Goal: Task Accomplishment & Management: Manage account settings

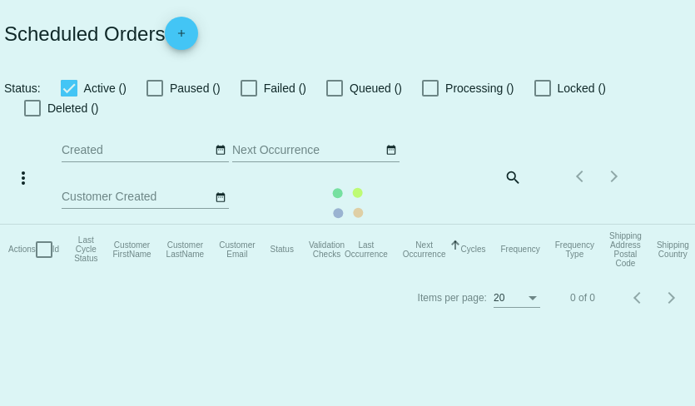
checkbox input "true"
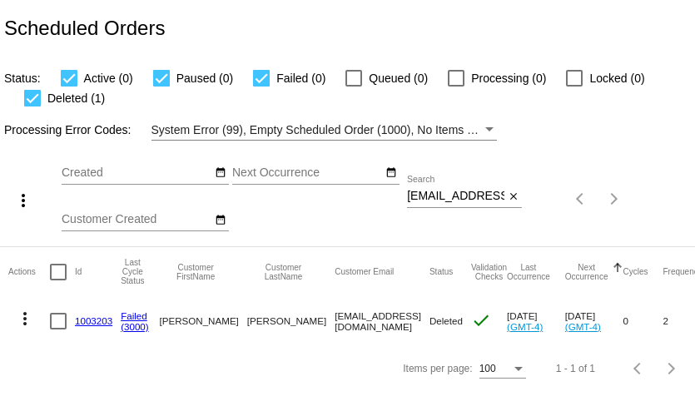
click at [465, 197] on input "[EMAIL_ADDRESS][DOMAIN_NAME]" at bounding box center [455, 196] width 97 height 13
paste input "[PERSON_NAME].[PERSON_NAME]"
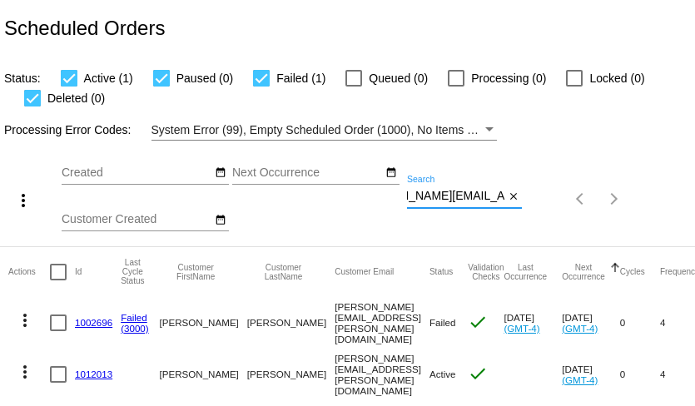
scroll to position [35, 0]
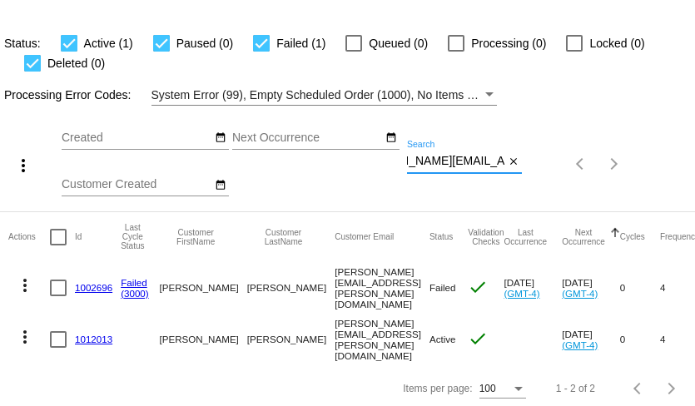
type input "[PERSON_NAME][EMAIL_ADDRESS][PERSON_NAME][DOMAIN_NAME]"
click at [24, 287] on mat-icon "more_vert" at bounding box center [25, 286] width 20 height 20
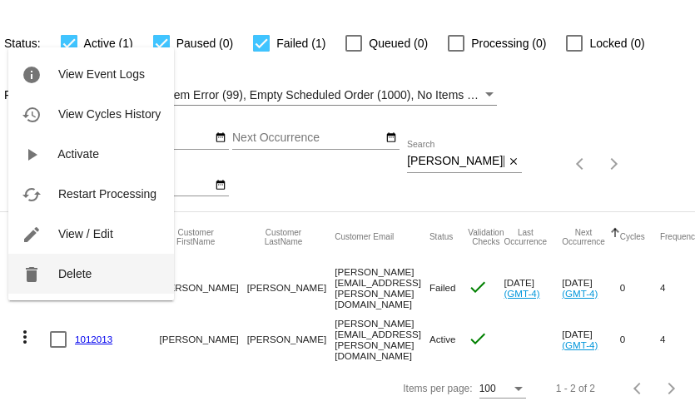
click at [72, 282] on button "delete Delete" at bounding box center [91, 274] width 166 height 40
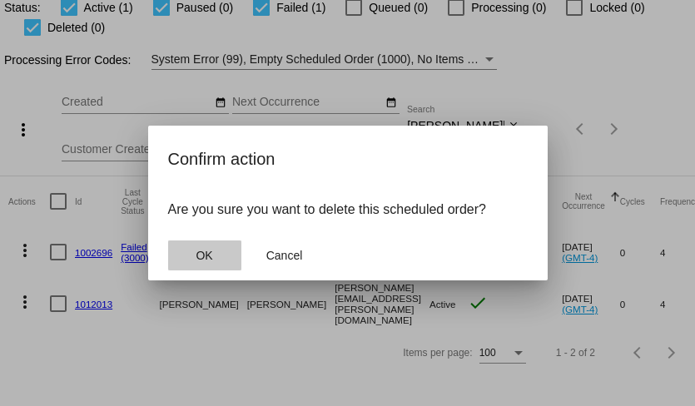
click at [197, 256] on span "OK" at bounding box center [204, 255] width 17 height 13
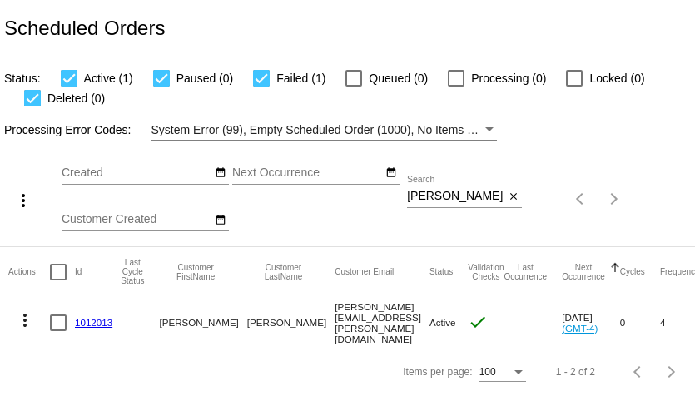
click at [90, 322] on link "1012013" at bounding box center [93, 322] width 37 height 11
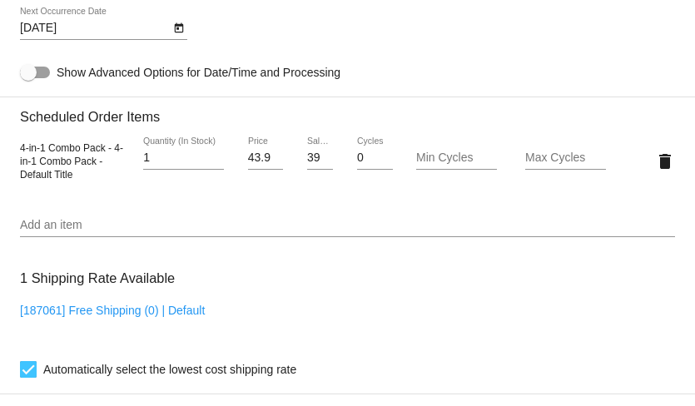
scroll to position [953, 0]
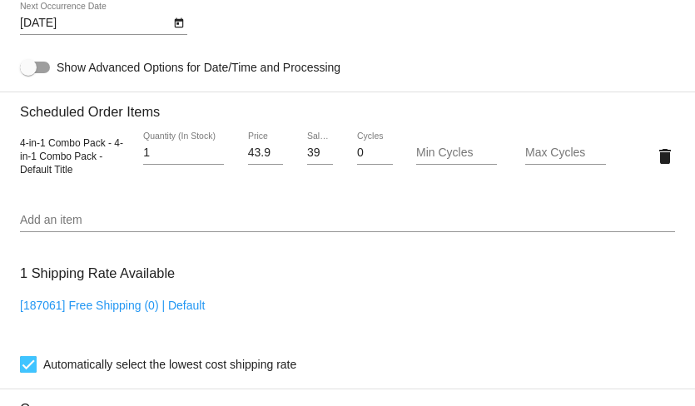
click at [183, 227] on input "Add an item" at bounding box center [347, 220] width 655 height 13
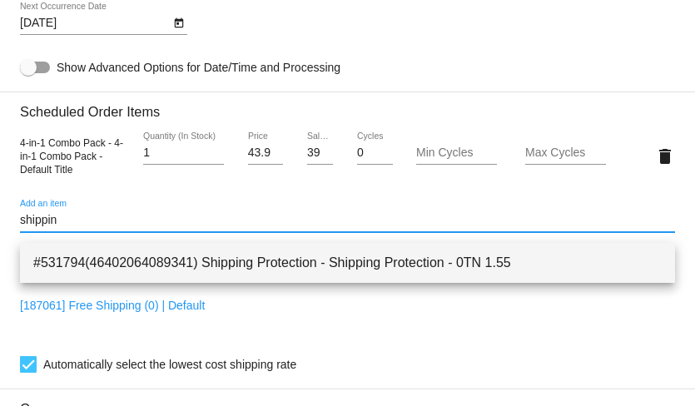
type input "shippin"
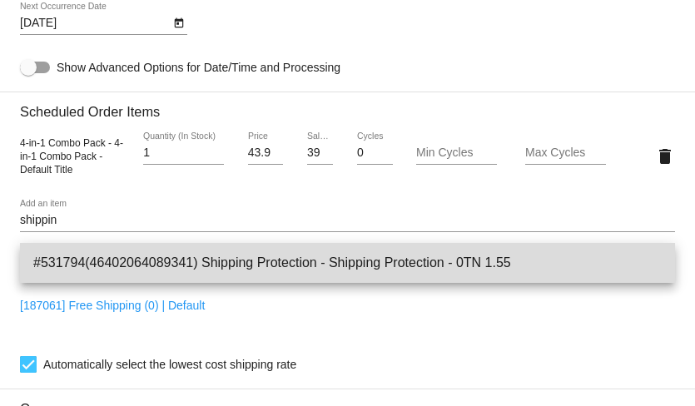
click at [251, 263] on span "#531794(46402064089341) Shipping Protection - Shipping Protection - 0TN 1.55" at bounding box center [347, 263] width 629 height 40
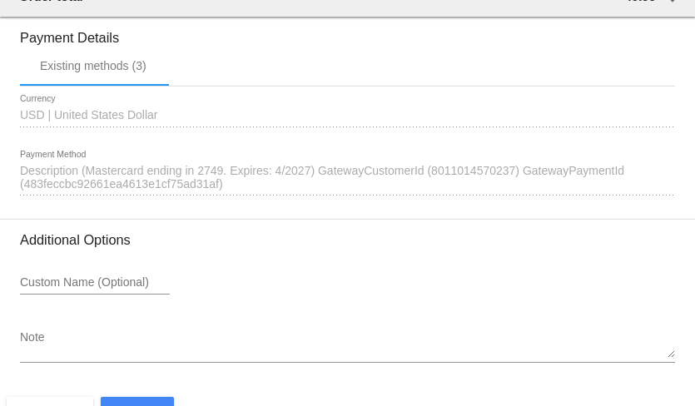
scroll to position [1571, 0]
